Goal: Task Accomplishment & Management: Use online tool/utility

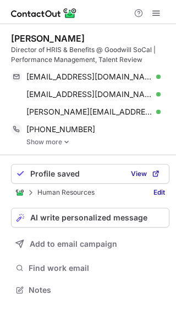
scroll to position [283, 176]
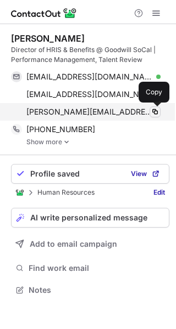
click at [154, 112] on span at bounding box center [154, 112] width 9 height 9
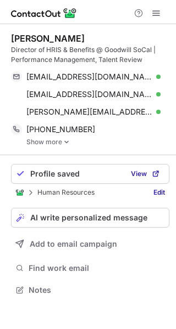
scroll to position [283, 176]
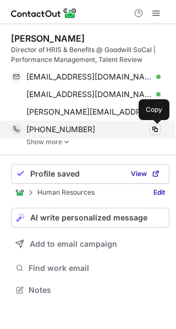
click at [151, 131] on span at bounding box center [154, 129] width 9 height 9
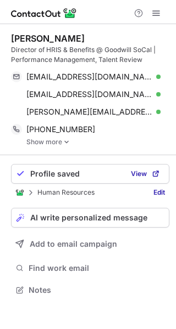
scroll to position [283, 176]
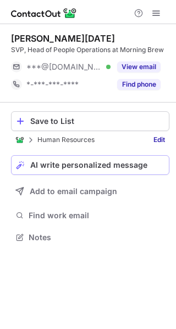
scroll to position [230, 176]
click at [100, 126] on div "Save to List" at bounding box center [97, 121] width 134 height 9
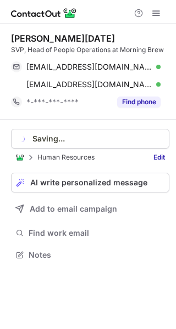
scroll to position [247, 176]
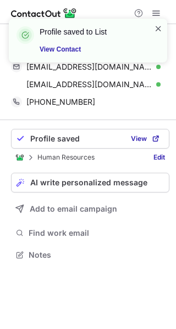
click at [155, 27] on span at bounding box center [158, 28] width 9 height 11
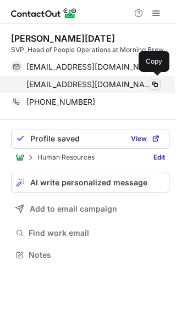
click at [151, 83] on span at bounding box center [154, 84] width 9 height 9
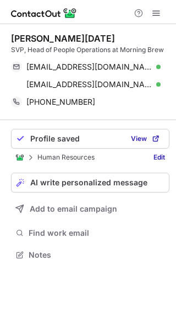
scroll to position [247, 176]
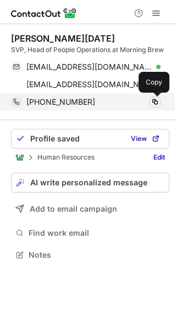
click at [154, 102] on span at bounding box center [154, 102] width 9 height 9
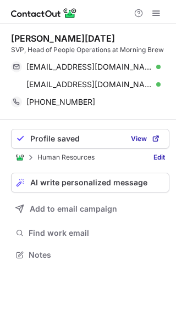
scroll to position [247, 176]
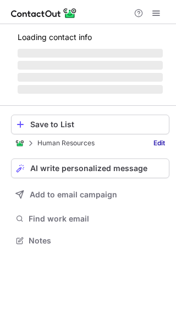
scroll to position [257, 176]
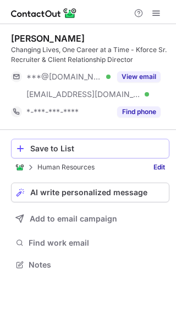
click at [101, 149] on div "Save to List" at bounding box center [97, 148] width 134 height 9
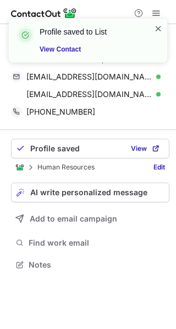
click at [158, 26] on span at bounding box center [158, 28] width 9 height 11
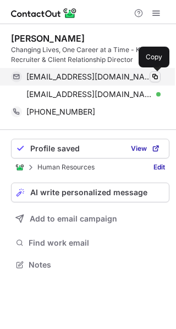
click at [154, 76] on span at bounding box center [154, 76] width 9 height 9
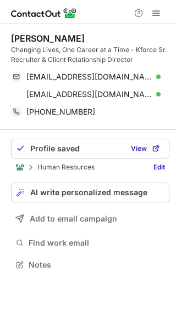
scroll to position [257, 176]
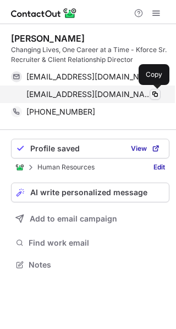
click at [153, 94] on span at bounding box center [154, 94] width 9 height 9
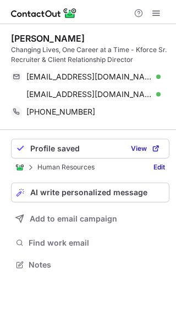
scroll to position [257, 176]
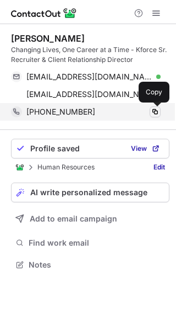
click at [155, 111] on span at bounding box center [154, 112] width 9 height 9
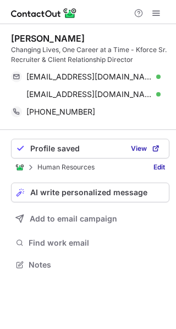
scroll to position [257, 176]
